Goal: Transaction & Acquisition: Purchase product/service

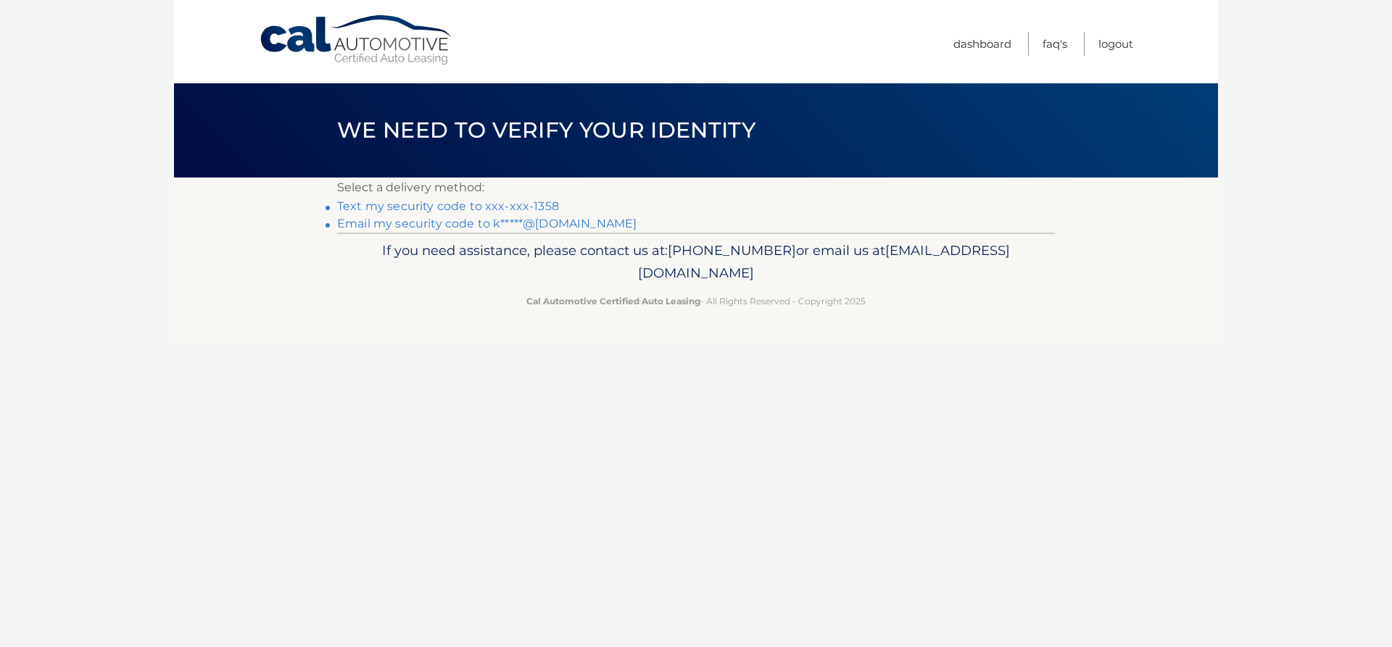
click at [513, 207] on link "Text my security code to xxx-xxx-1358" at bounding box center [448, 206] width 222 height 14
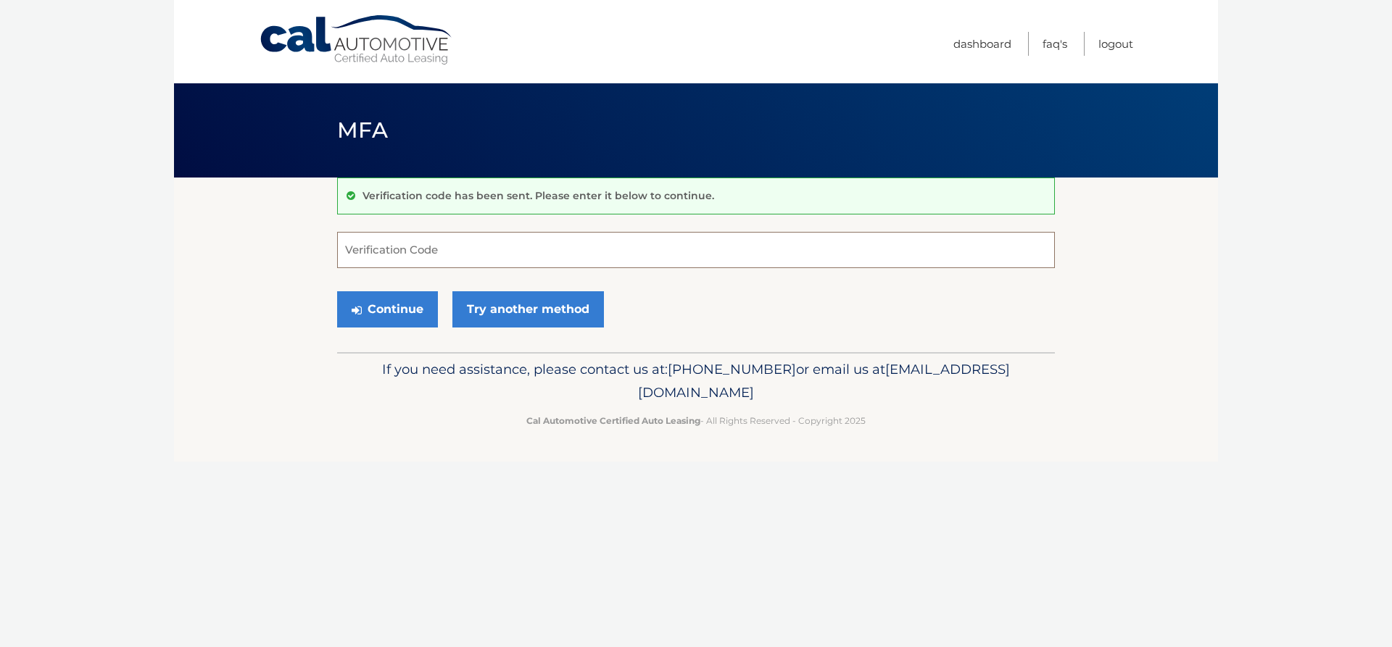
click at [387, 249] on input "Verification Code" at bounding box center [696, 250] width 718 height 36
click at [399, 304] on button "Continue" at bounding box center [387, 309] width 101 height 36
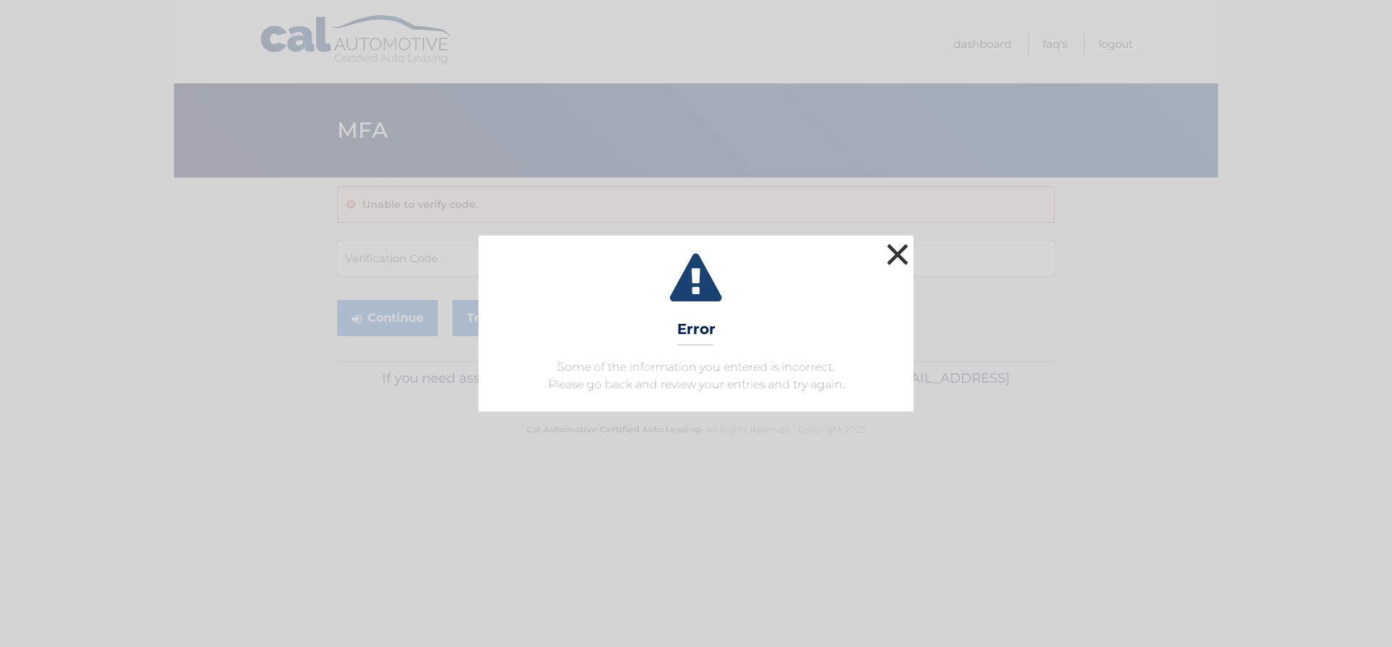
click at [903, 254] on button "×" at bounding box center [897, 254] width 29 height 29
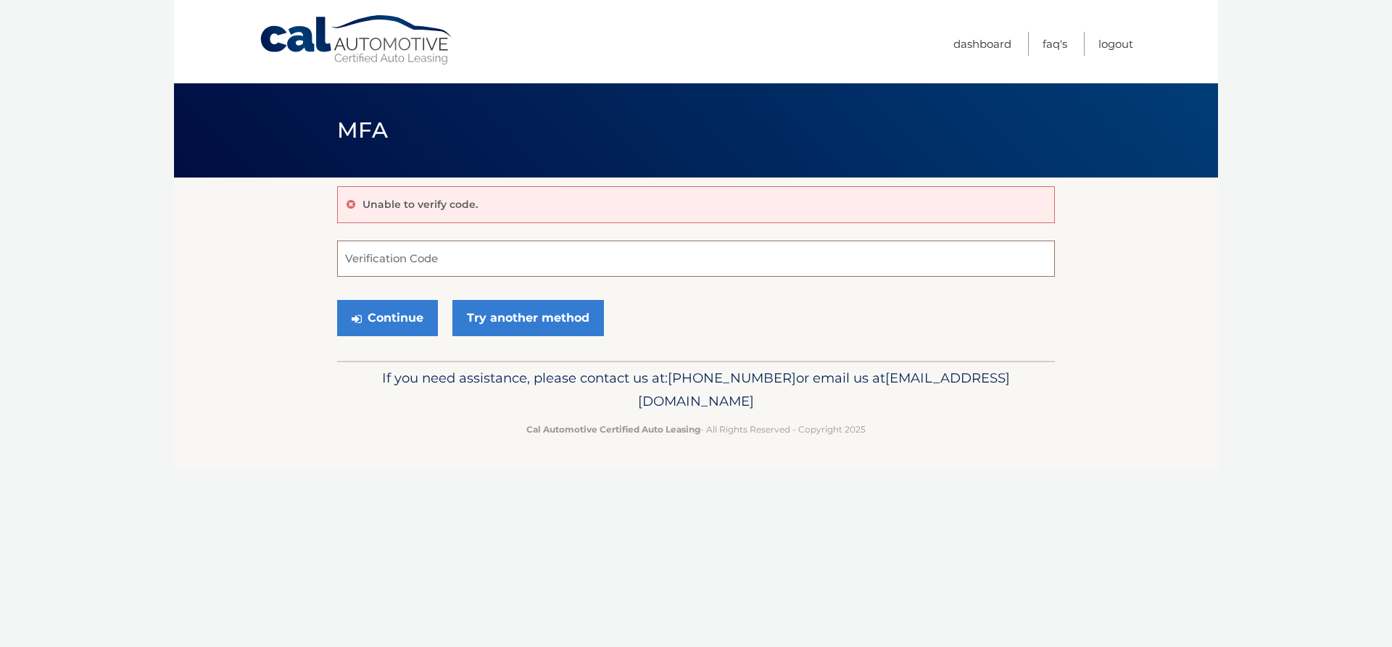
click at [705, 263] on input "Verification Code" at bounding box center [696, 259] width 718 height 36
type input "550743"
click at [337, 300] on button "Continue" at bounding box center [387, 318] width 101 height 36
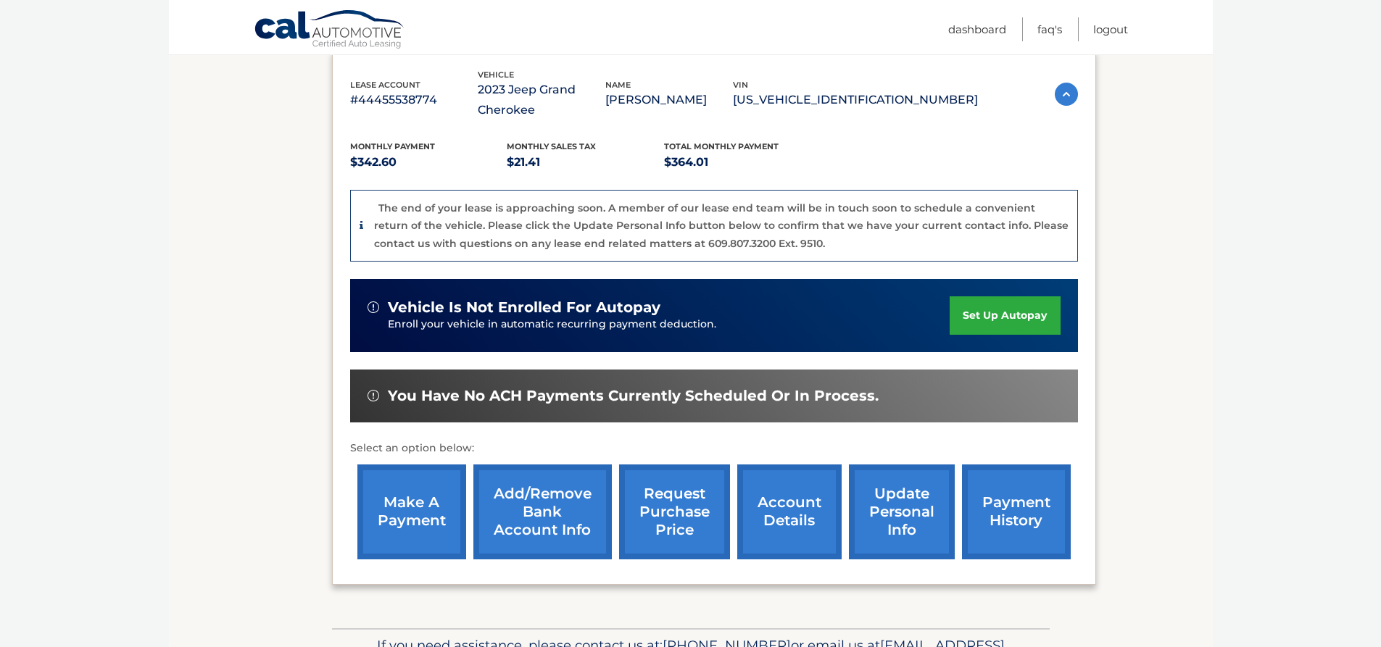
scroll to position [290, 0]
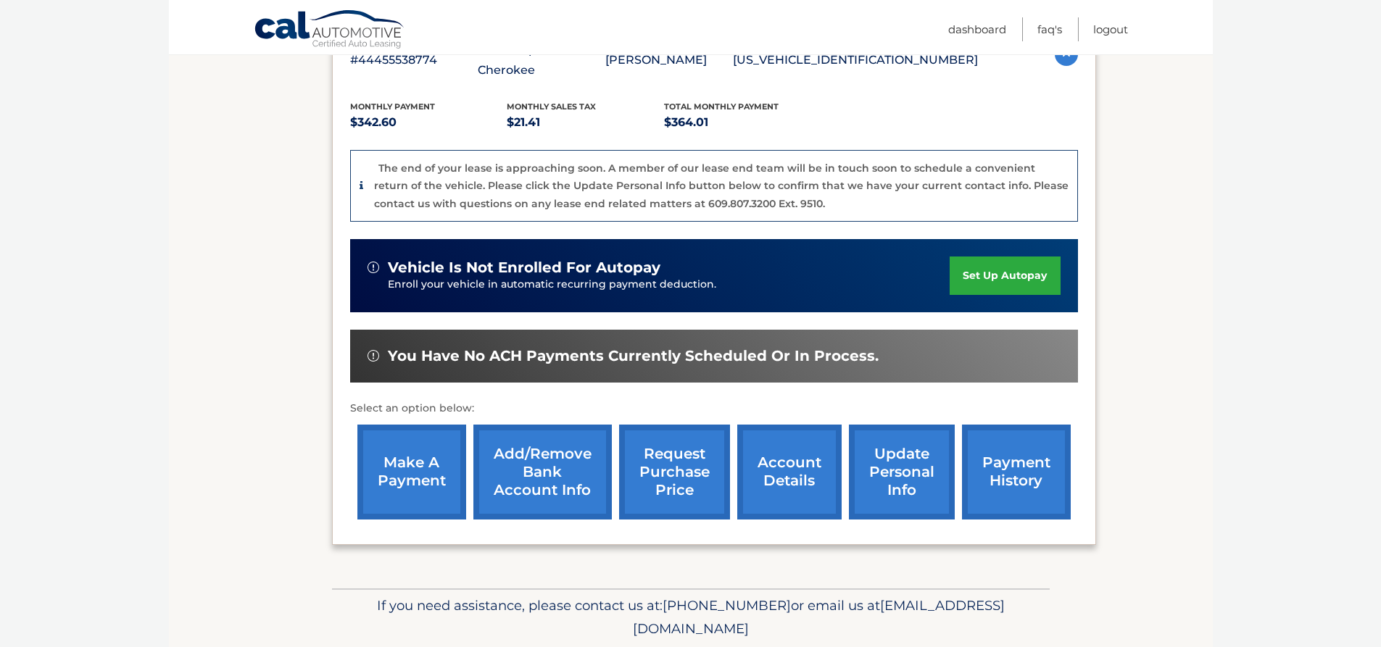
click at [412, 459] on link "make a payment" at bounding box center [411, 472] width 109 height 95
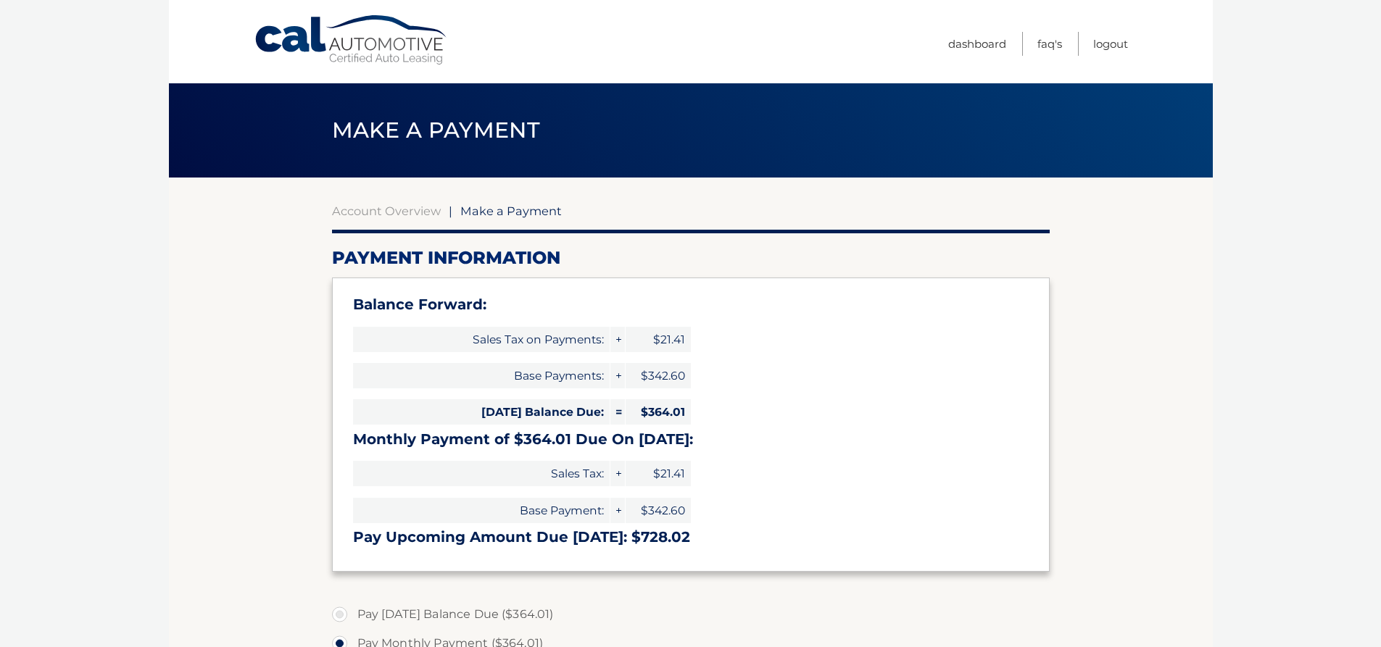
select select "NmJmOTkyMDktODU5Zi00ODhlLWE1MjAtNmFlMDAzMWRkMTNl"
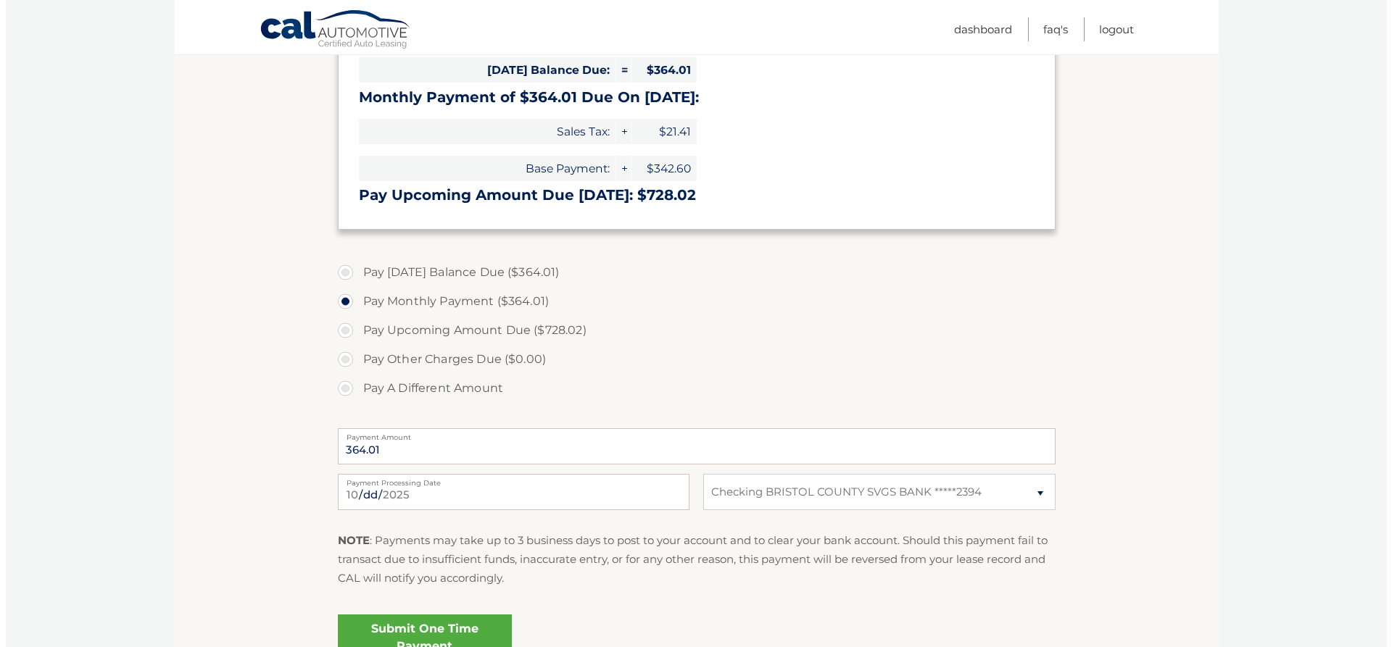
scroll to position [362, 0]
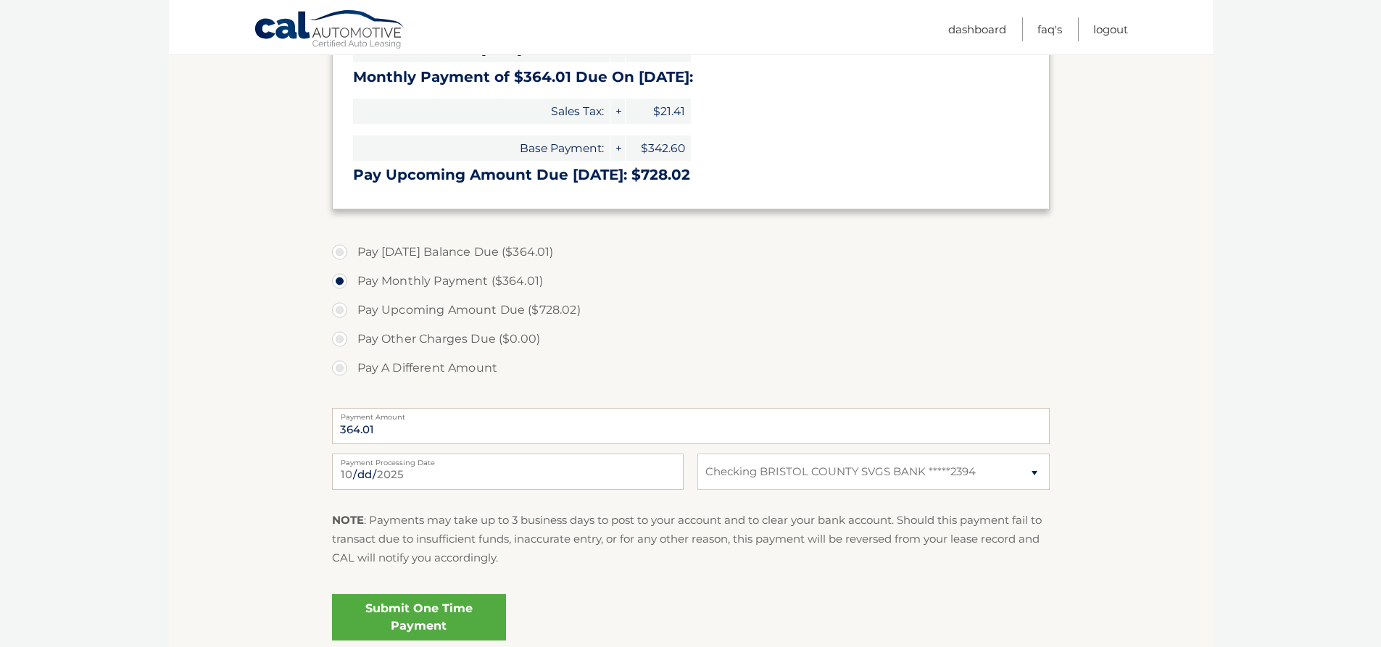
click at [460, 611] on link "Submit One Time Payment" at bounding box center [419, 617] width 174 height 46
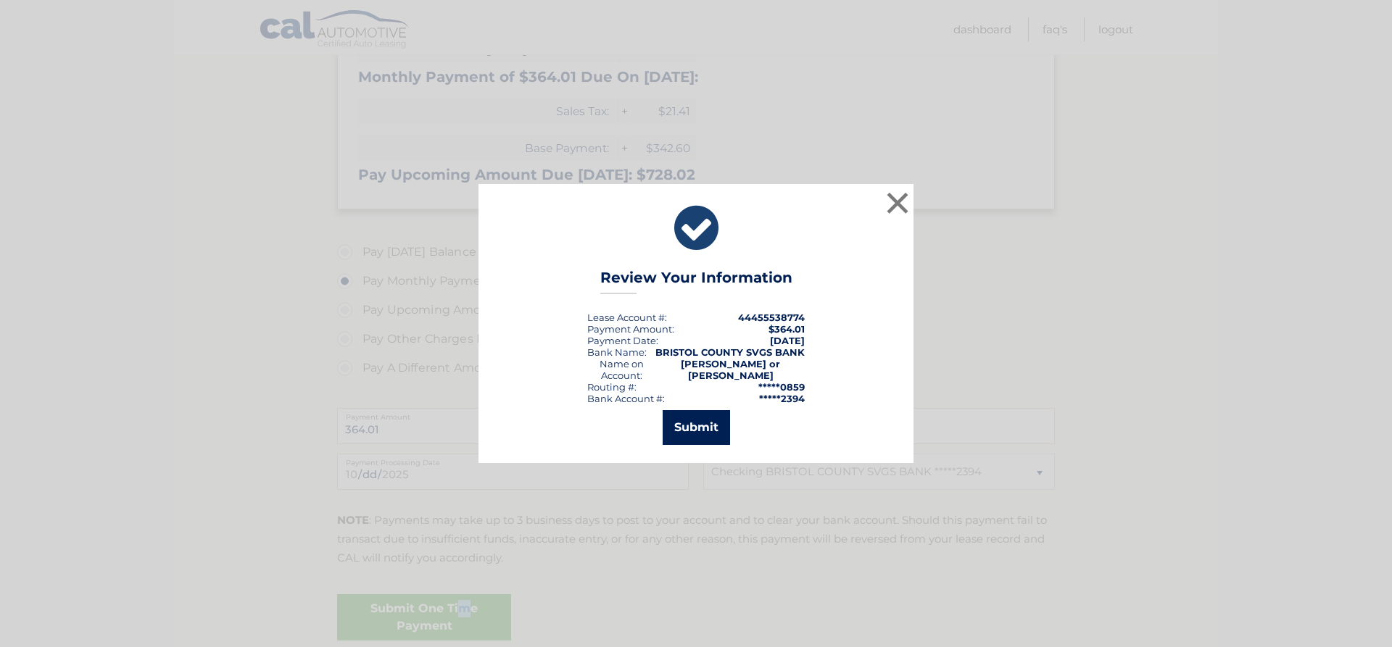
click at [700, 418] on button "Submit" at bounding box center [696, 427] width 67 height 35
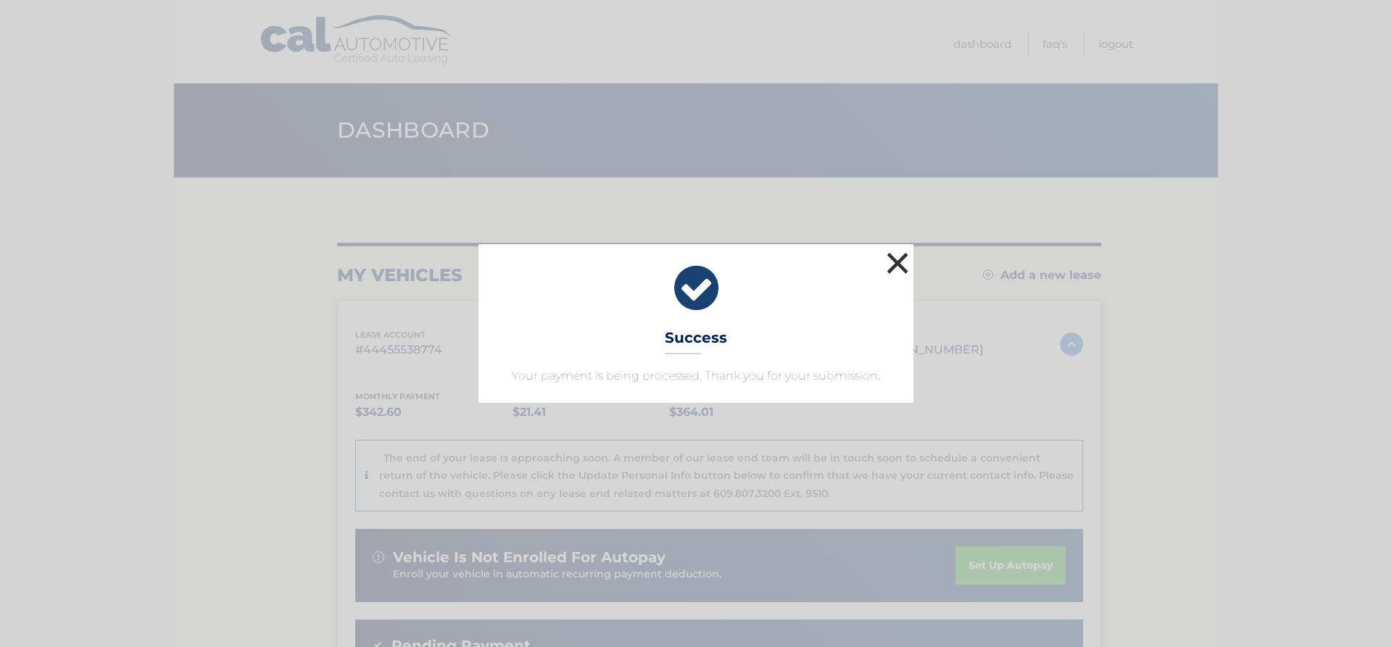
click at [901, 263] on button "×" at bounding box center [897, 263] width 29 height 29
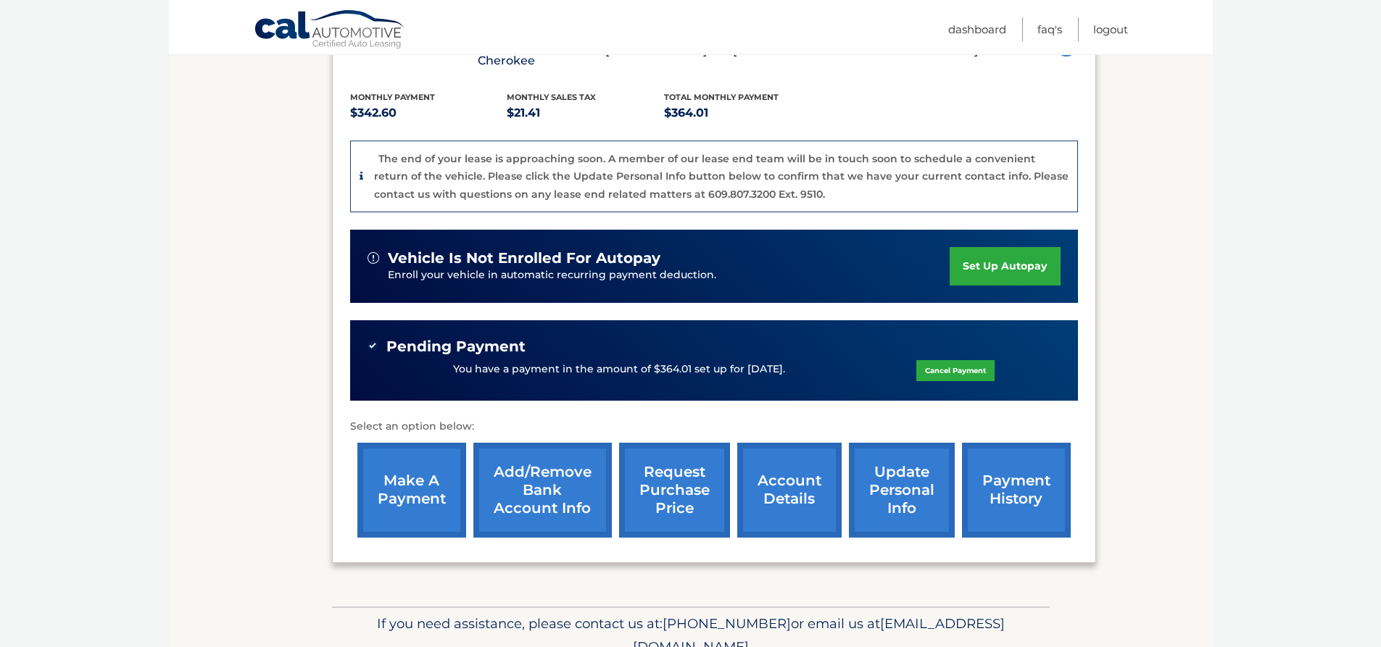
scroll to position [369, 0]
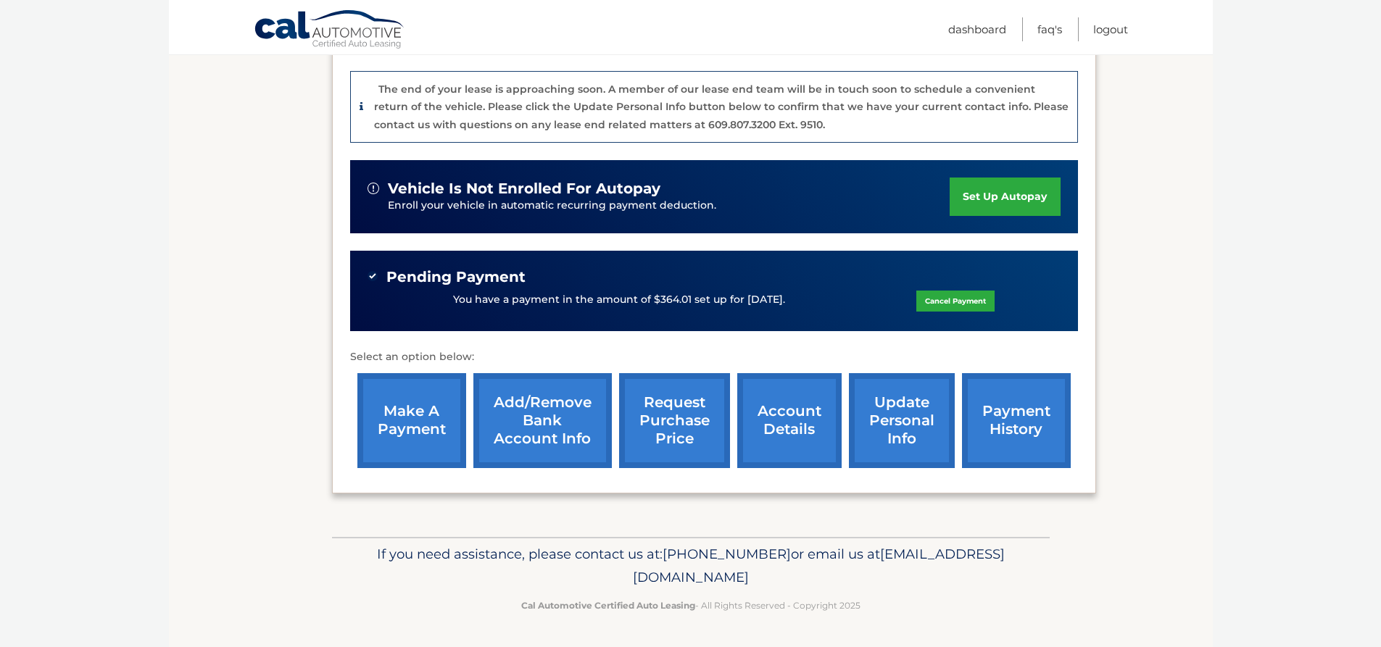
drag, startPoint x: 316, startPoint y: 193, endPoint x: 876, endPoint y: 609, distance: 698.0
drag, startPoint x: 265, startPoint y: 221, endPoint x: 77, endPoint y: 191, distance: 190.2
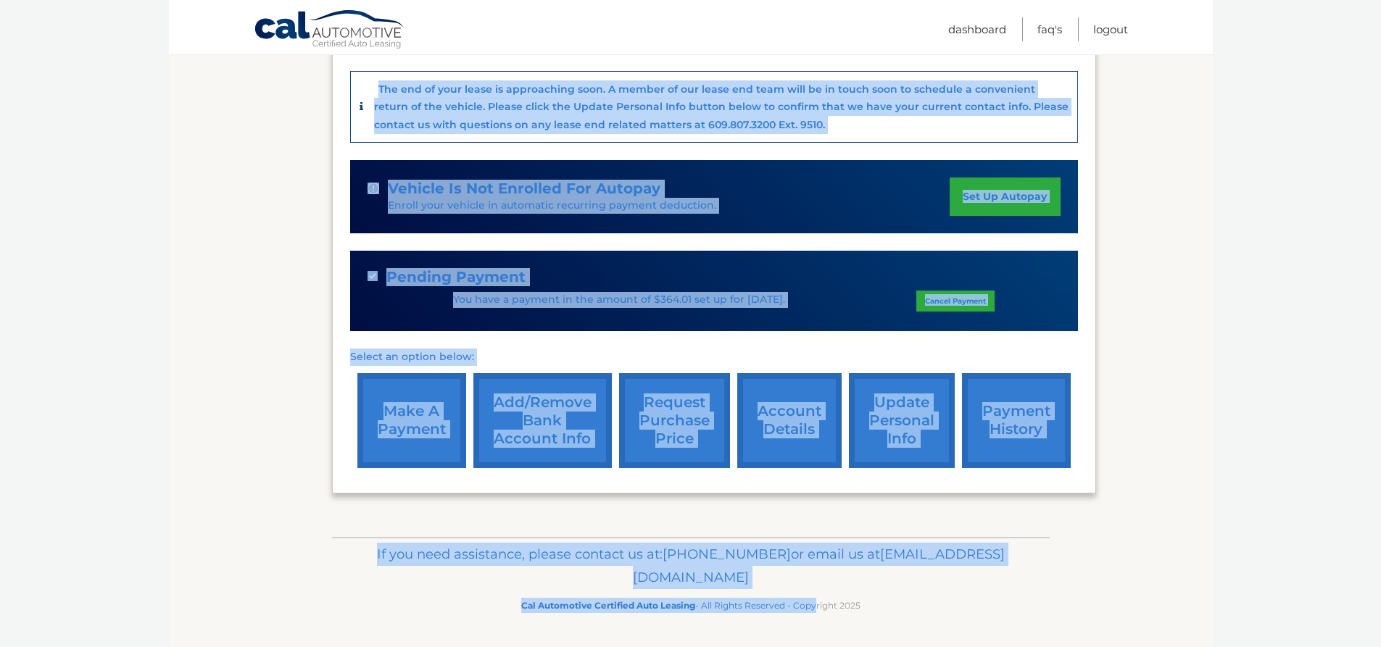
drag, startPoint x: 328, startPoint y: 115, endPoint x: 831, endPoint y: 629, distance: 718.2
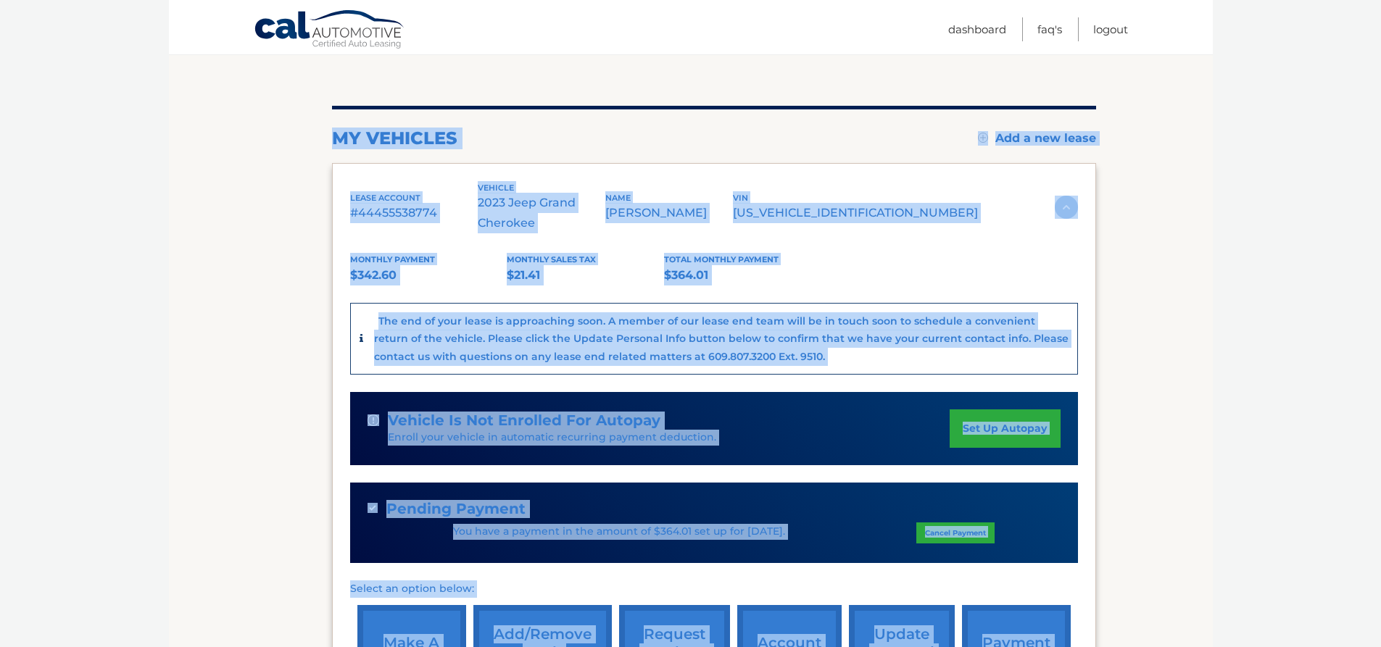
drag, startPoint x: 943, startPoint y: 629, endPoint x: 789, endPoint y: 11, distance: 637.2
click at [789, 11] on div "Cal Automotive Menu Dashboard FAQ's Logout vin" at bounding box center [691, 186] width 1044 height 647
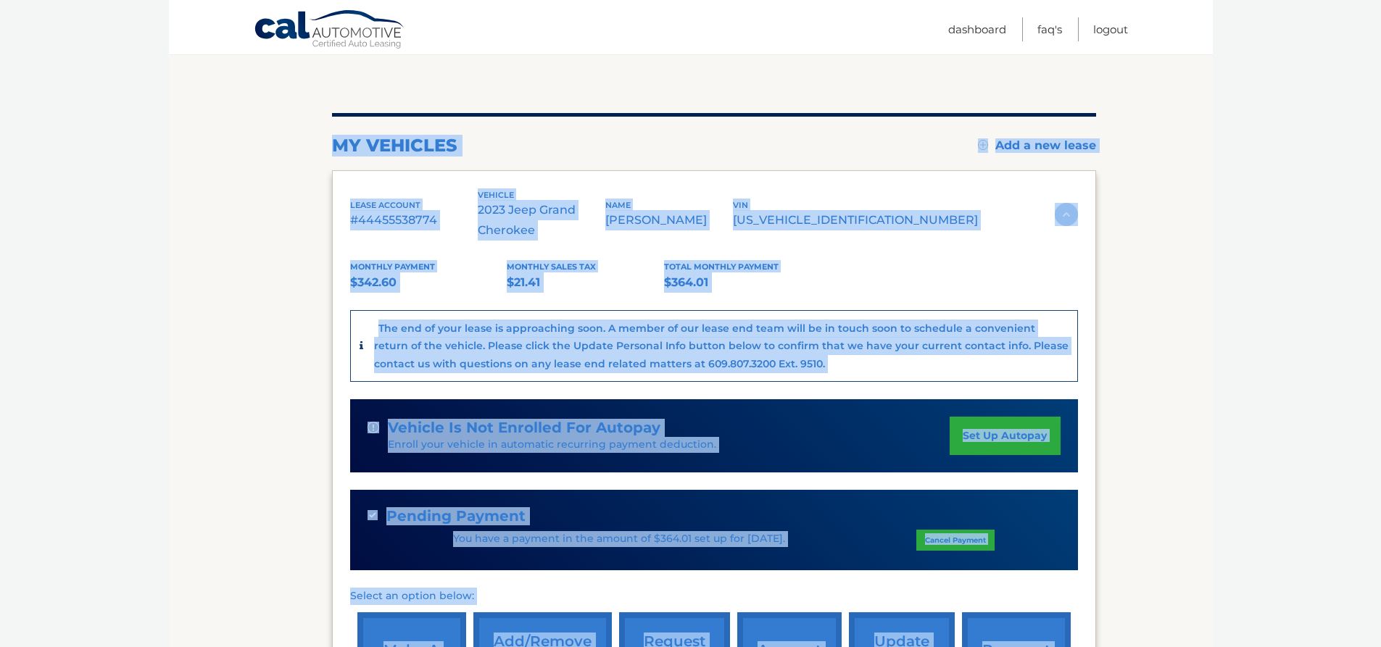
click at [742, 72] on div "my vehicles Add a new lease lease account #44455538774 vehicle 2023 Jeep Grand …" at bounding box center [714, 412] width 764 height 729
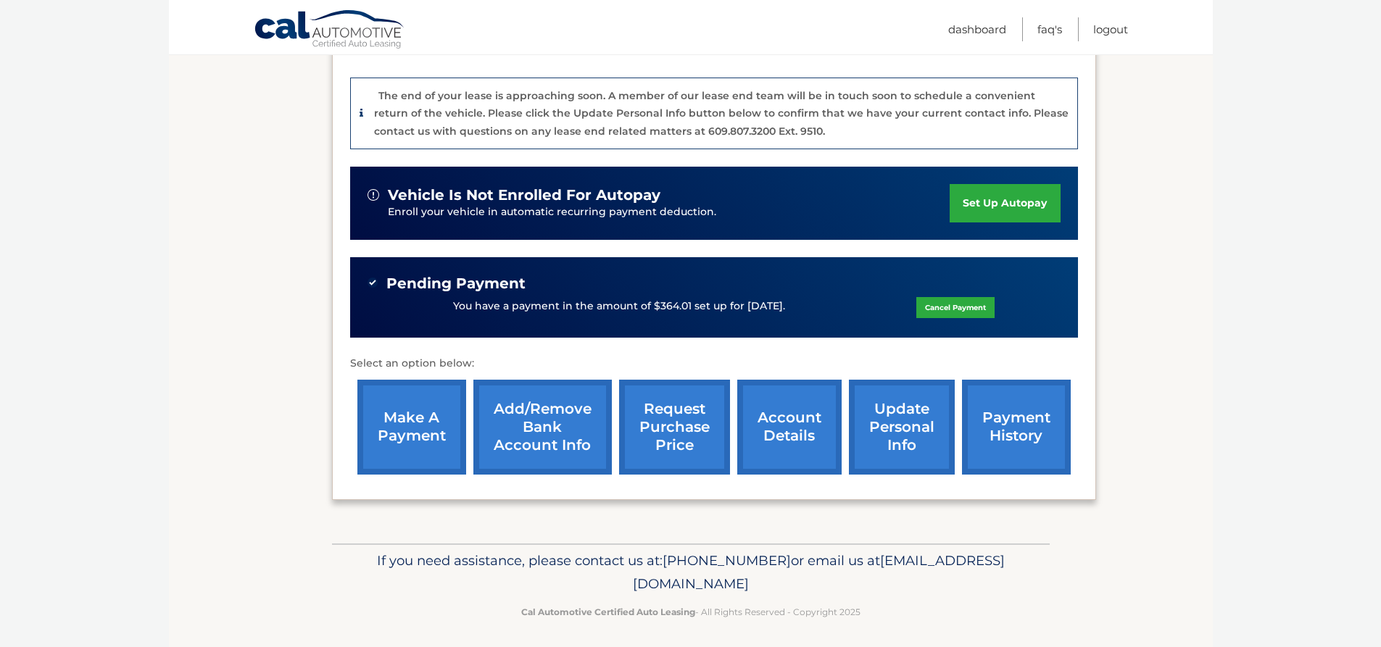
scroll to position [369, 0]
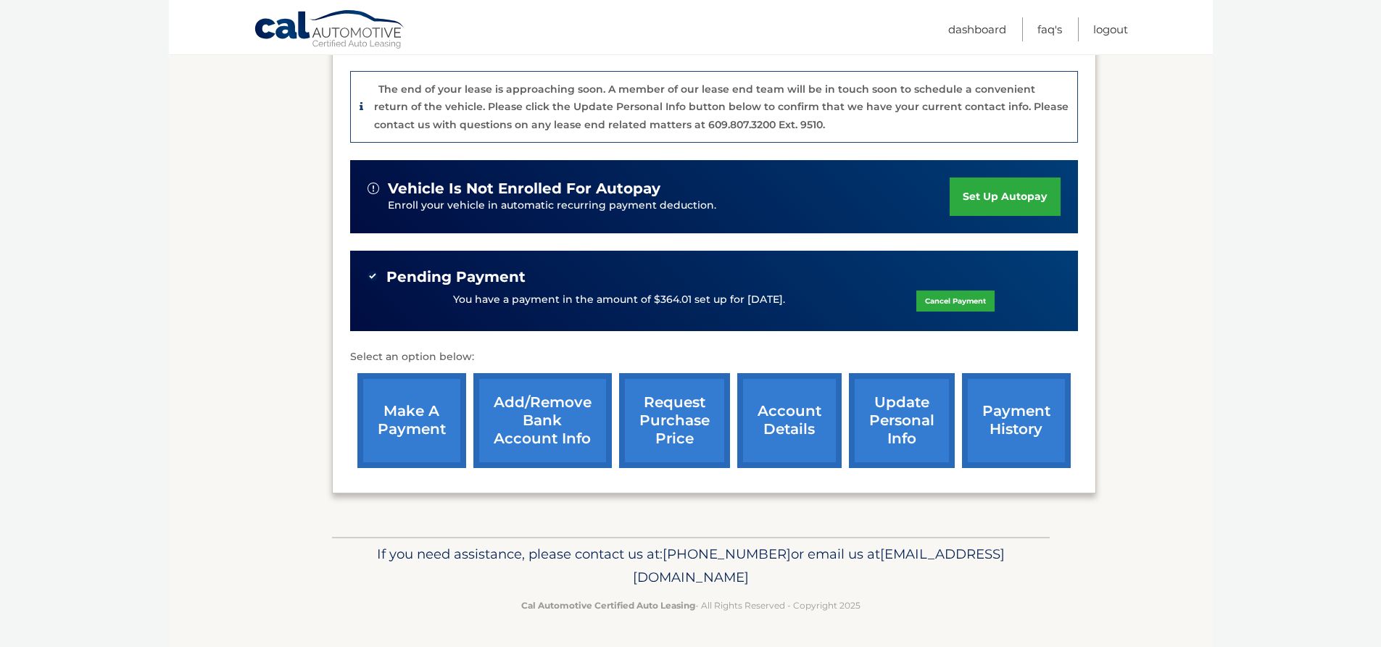
click at [789, 405] on link "account details" at bounding box center [789, 420] width 104 height 95
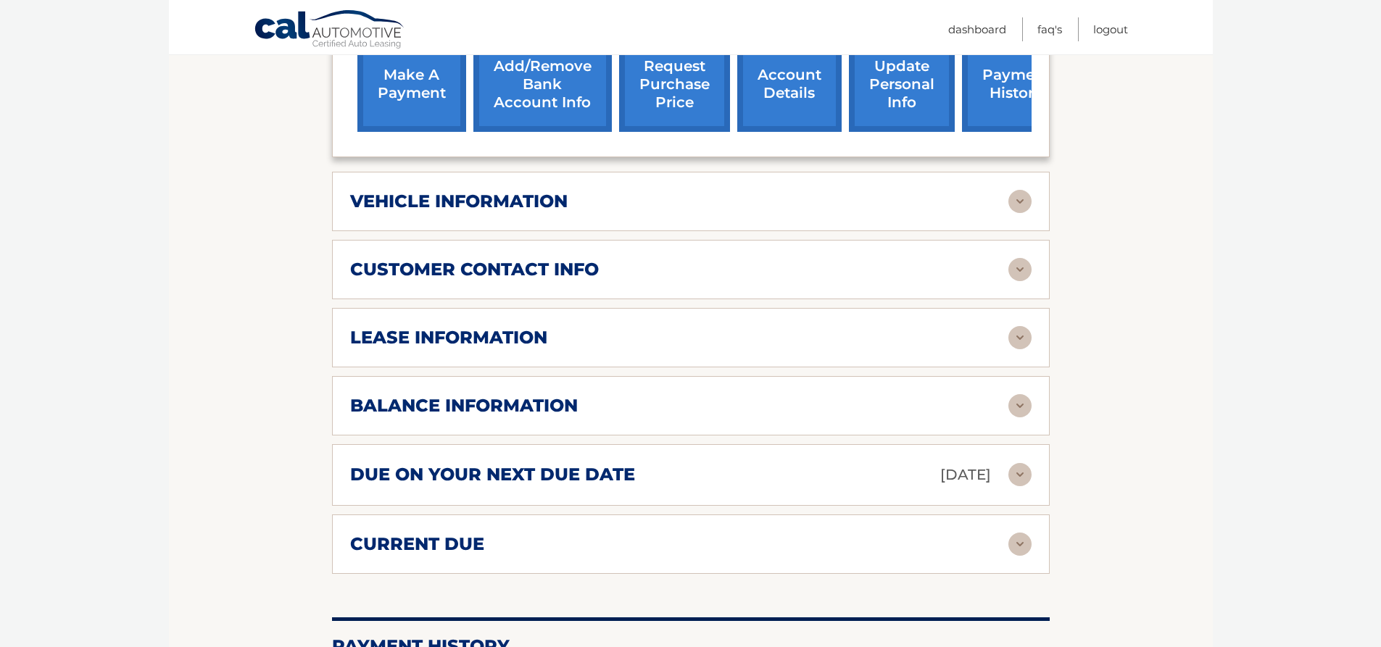
scroll to position [652, 0]
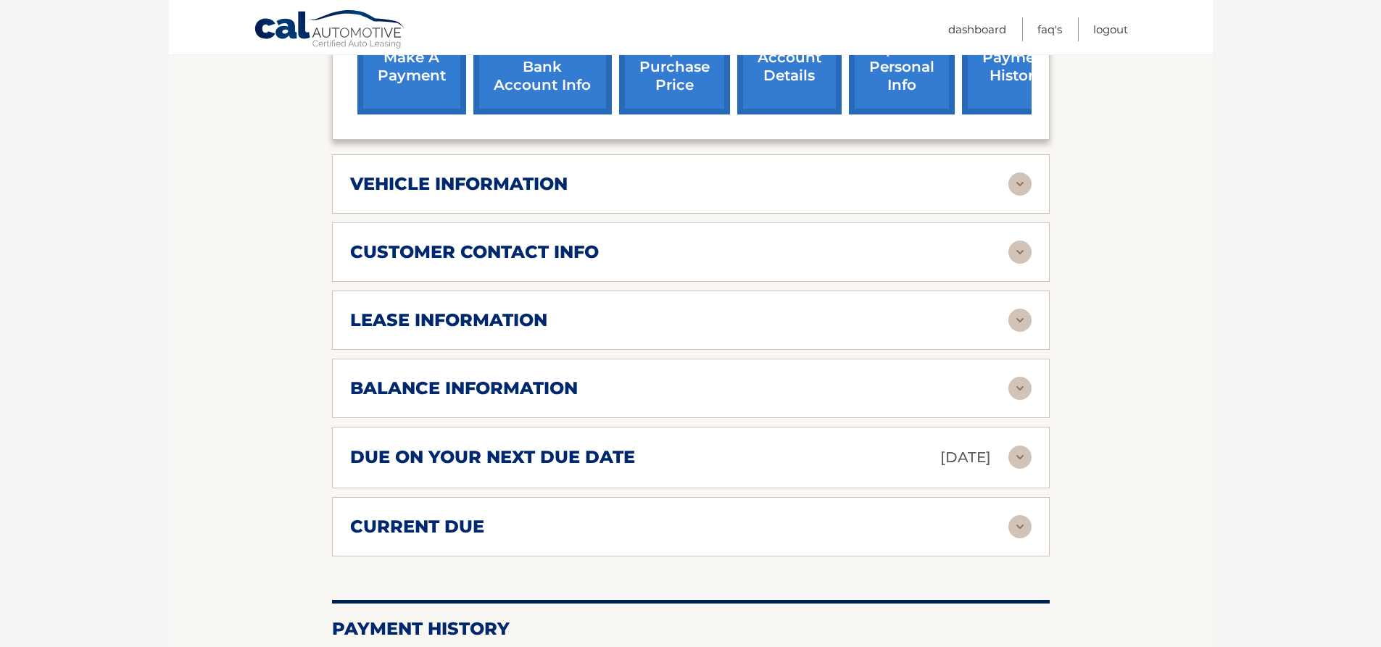
click at [1019, 318] on img at bounding box center [1019, 320] width 23 height 23
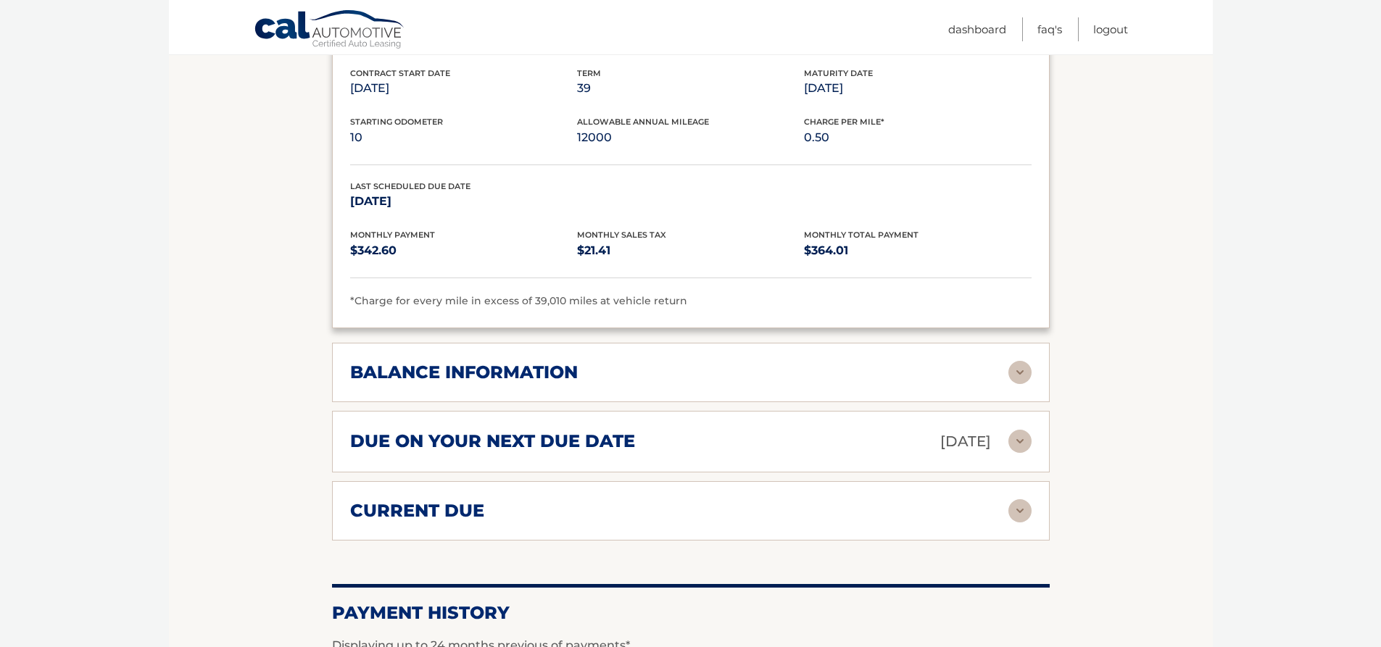
scroll to position [942, 0]
click at [1021, 368] on img at bounding box center [1019, 370] width 23 height 23
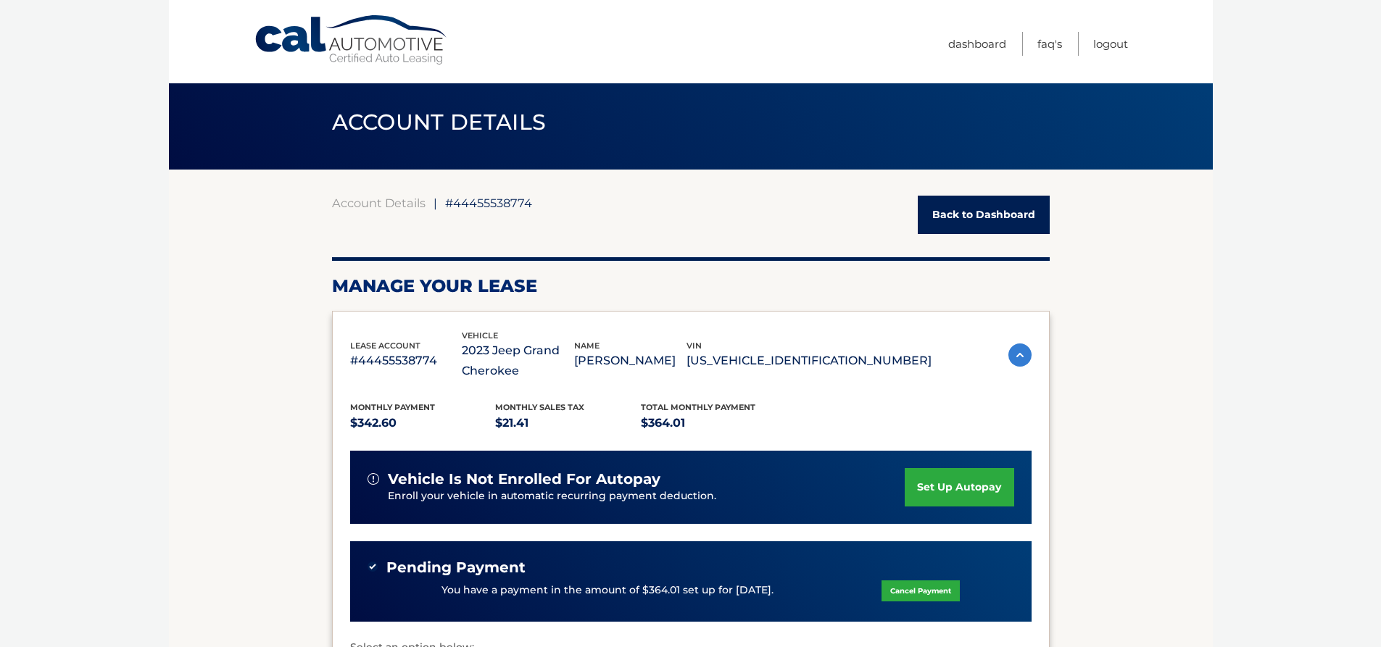
scroll to position [0, 0]
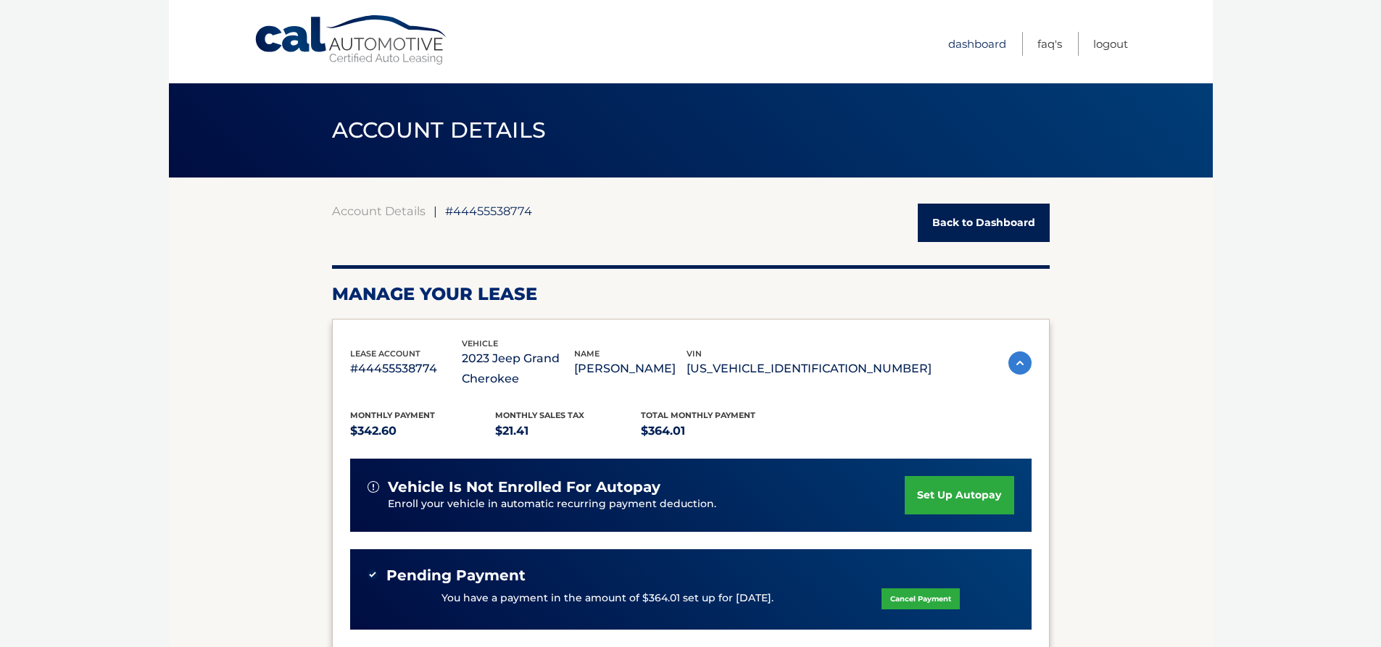
click at [979, 41] on link "Dashboard" at bounding box center [977, 44] width 58 height 24
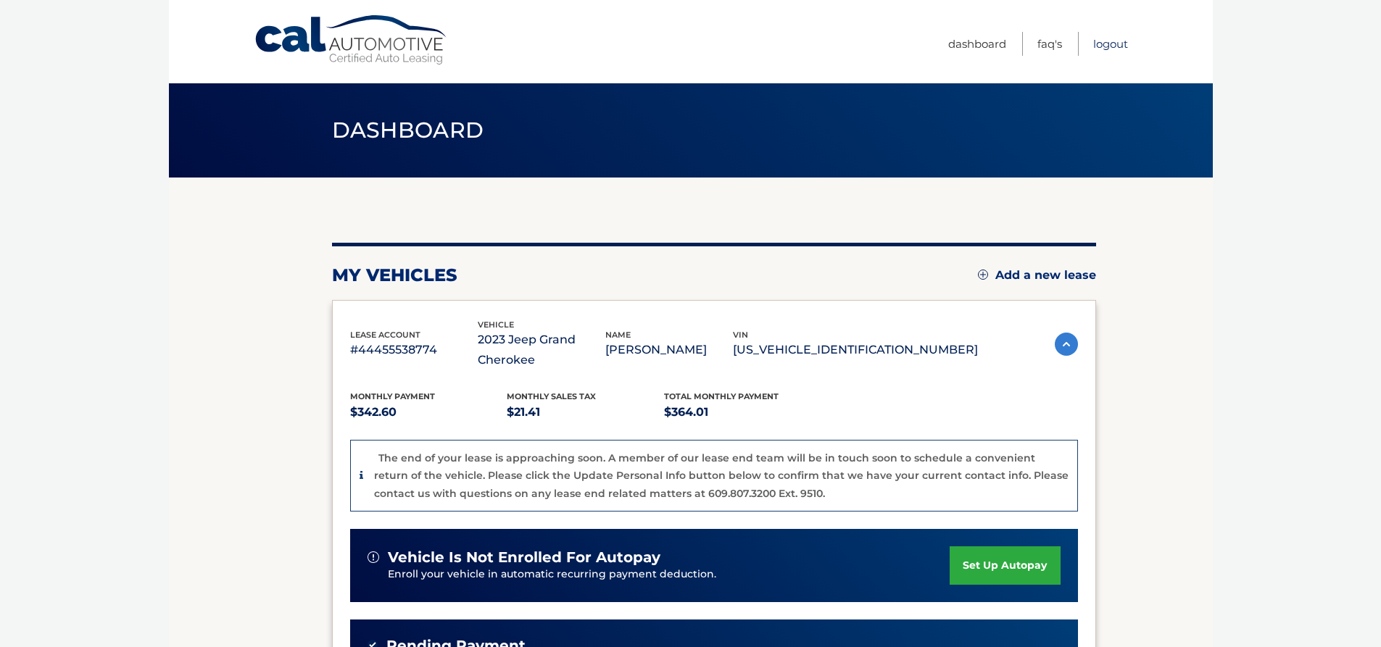
click at [1105, 45] on link "Logout" at bounding box center [1110, 44] width 35 height 24
